Goal: Find contact information: Find contact information

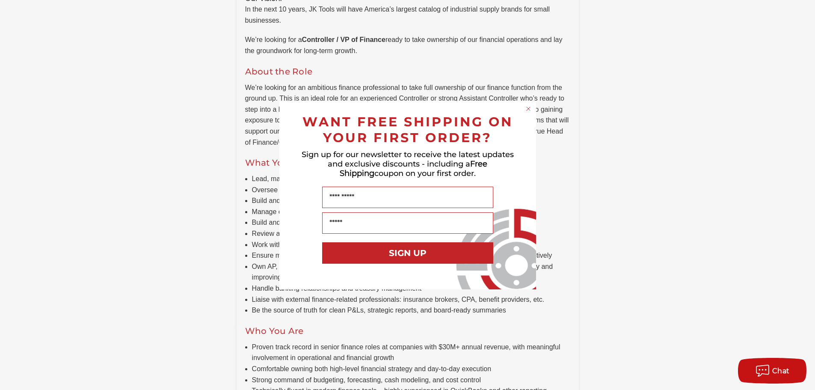
scroll to position [513, 0]
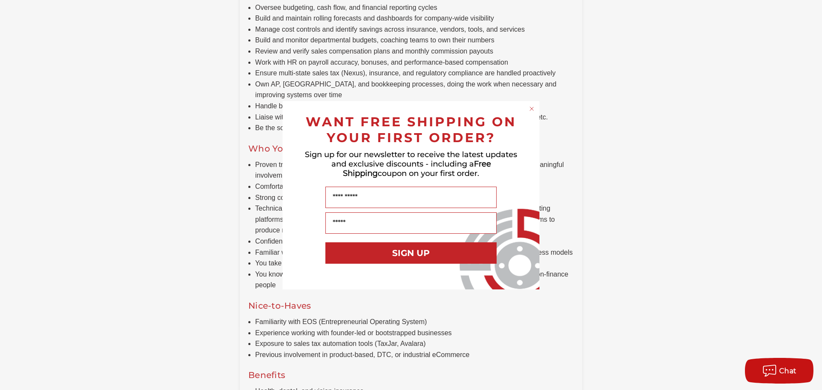
click at [529, 110] on circle "Close dialog" at bounding box center [532, 108] width 8 height 8
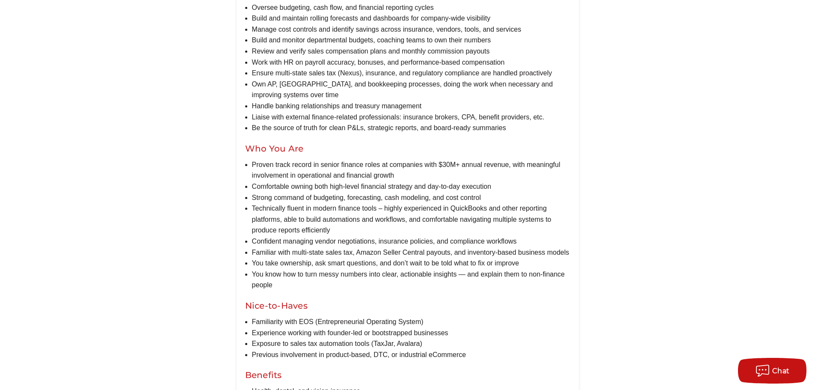
scroll to position [0, 0]
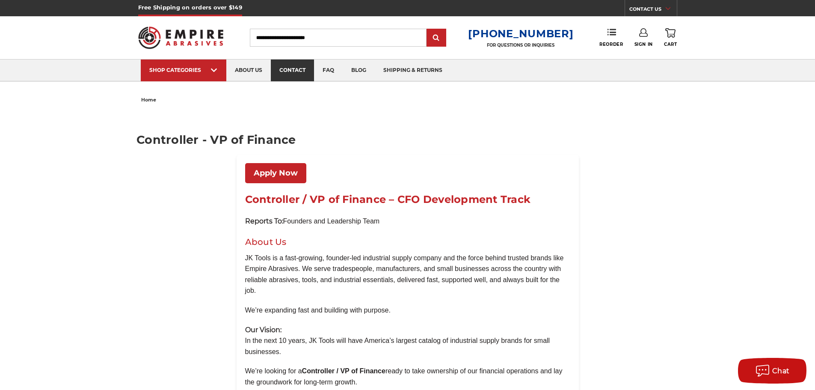
click at [304, 71] on link "contact" at bounding box center [292, 70] width 43 height 22
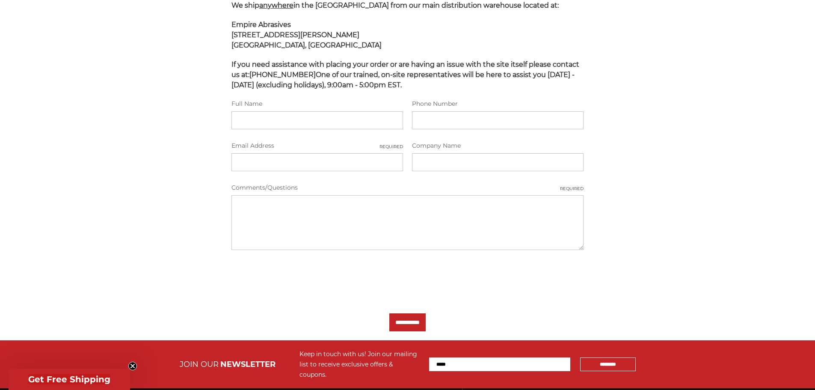
scroll to position [336, 0]
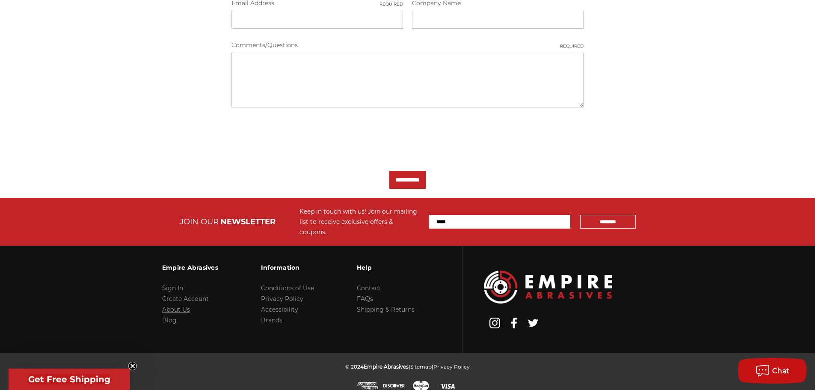
click at [167, 305] on link "About Us" at bounding box center [176, 309] width 28 height 8
